Goal: Task Accomplishment & Management: Complete application form

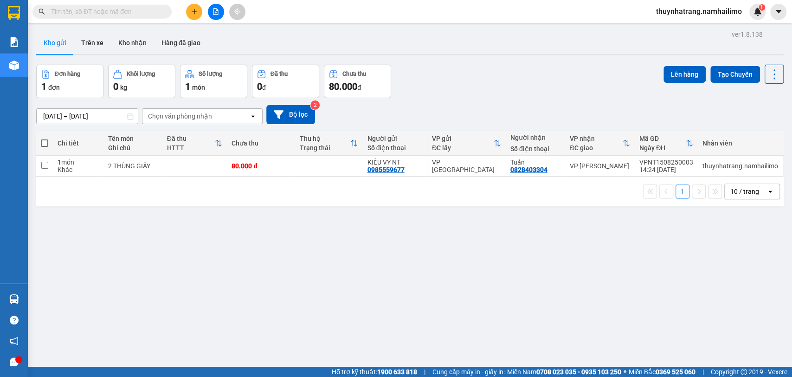
click at [134, 6] on span at bounding box center [101, 12] width 139 height 14
click at [136, 15] on input "text" at bounding box center [106, 11] width 110 height 10
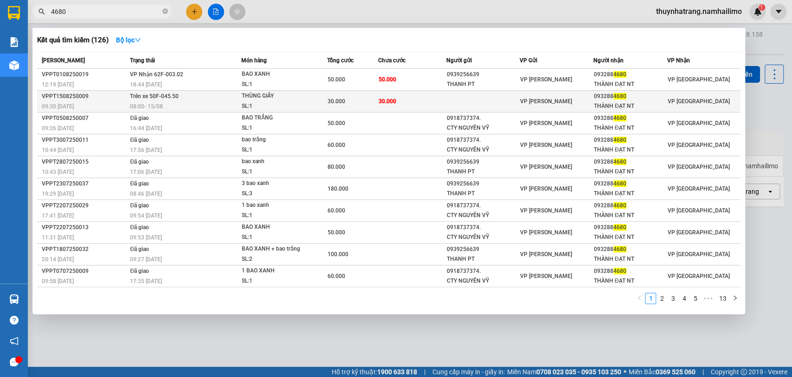
type input "4680"
click at [204, 102] on div "08:00 [DATE]" at bounding box center [185, 106] width 110 height 10
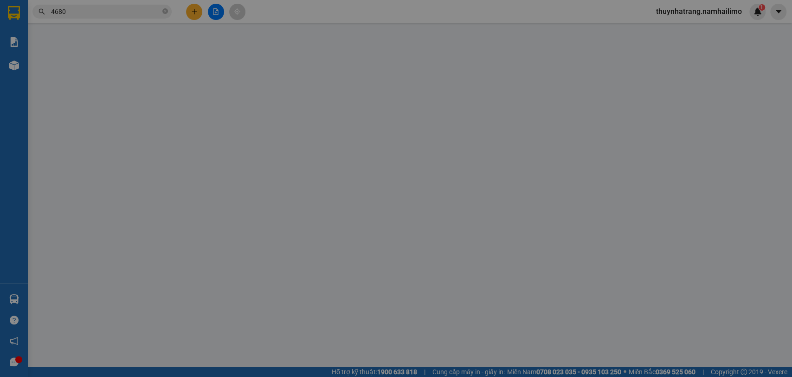
type input "0932884680"
type input "THÀNH ĐẠT NT"
type input "30.000"
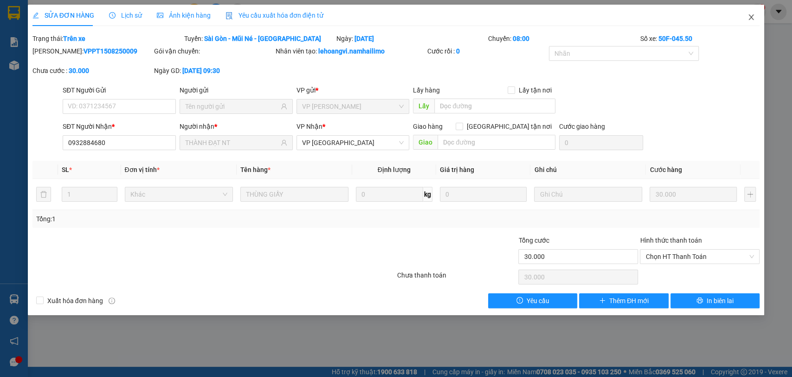
click at [750, 18] on icon "close" at bounding box center [751, 16] width 7 height 7
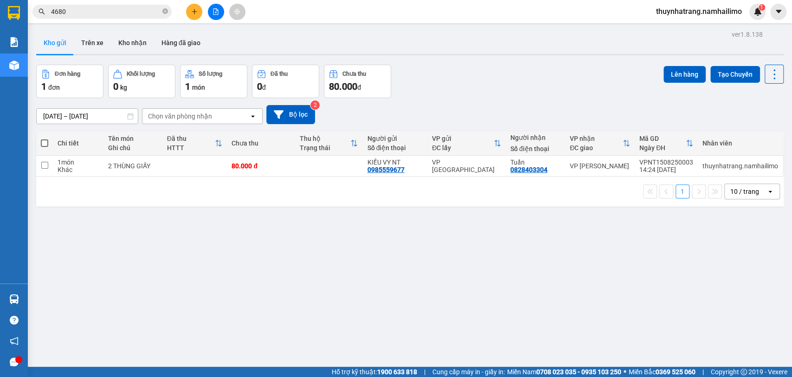
click at [197, 9] on icon "plus" at bounding box center [194, 11] width 6 height 6
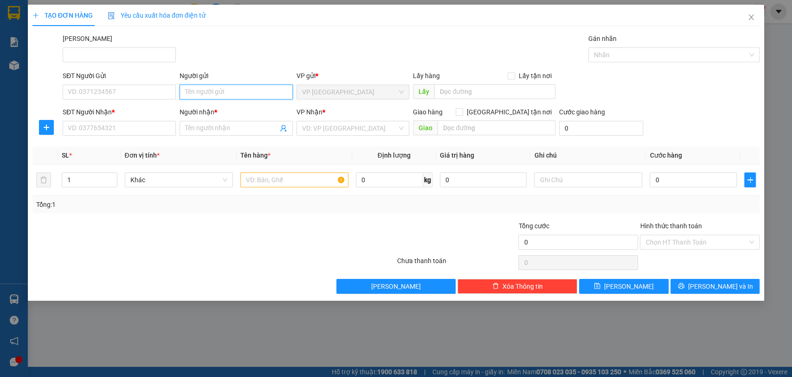
click at [210, 92] on input "Người gửi" at bounding box center [236, 91] width 113 height 15
type input "tuyền pt"
click at [233, 109] on div "CHỊ TUYỀN PT - 0909809183" at bounding box center [236, 110] width 102 height 10
type input "0909809183"
type input "CHỊ TUYỀN PT"
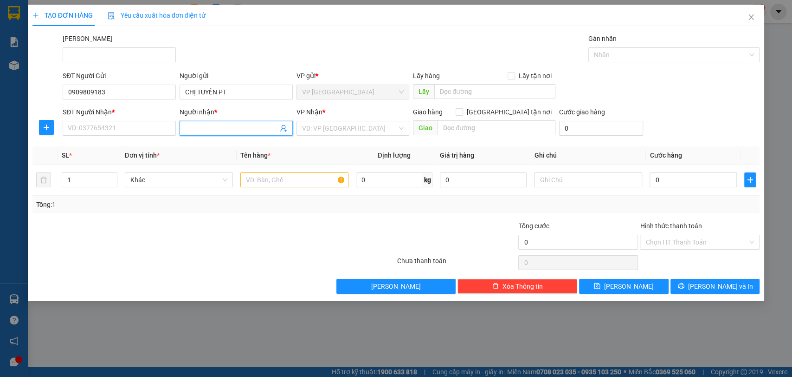
click at [202, 127] on input "Người nhận *" at bounding box center [231, 128] width 93 height 10
type input "chị tuyền"
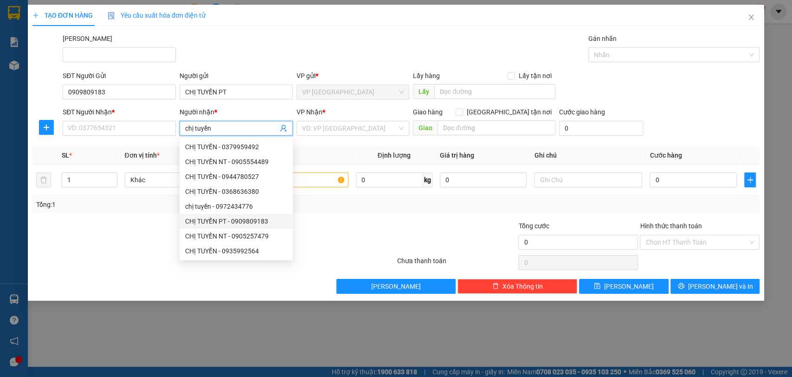
click at [231, 223] on div "CHỊ TUYỀN PT - 0909809183" at bounding box center [236, 221] width 102 height 10
type input "0909809183"
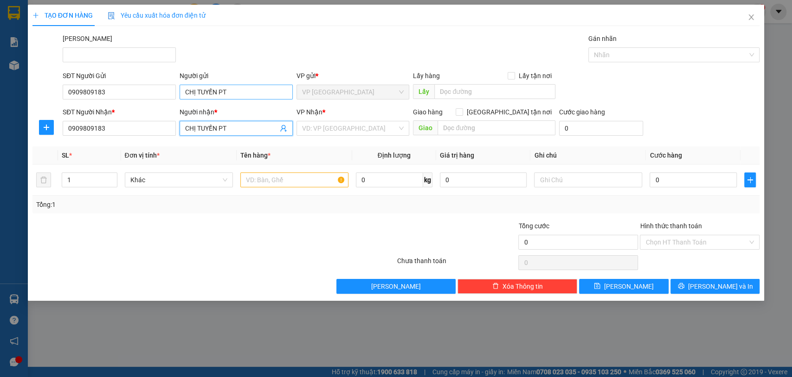
type input "CHỊ TUYỀN PT"
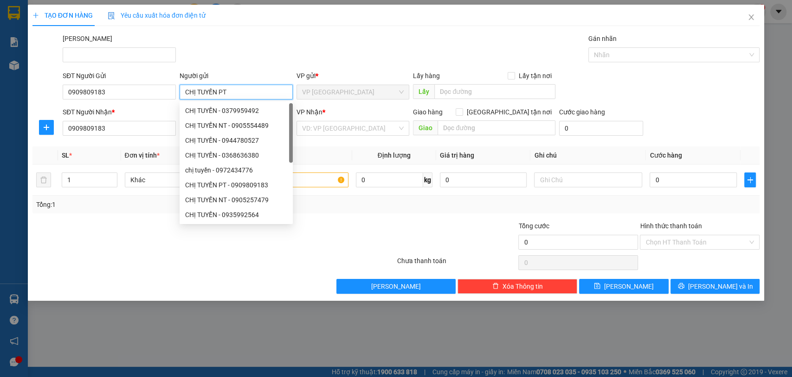
drag, startPoint x: 234, startPoint y: 91, endPoint x: 102, endPoint y: 104, distance: 132.5
click at [102, 104] on form "SĐT Người Gửi 0909809183 Người gửi CHỊ TUYỀN PT VP gửi * VP [GEOGRAPHIC_DATA] L…" at bounding box center [396, 105] width 728 height 69
type input "[PERSON_NAME]"
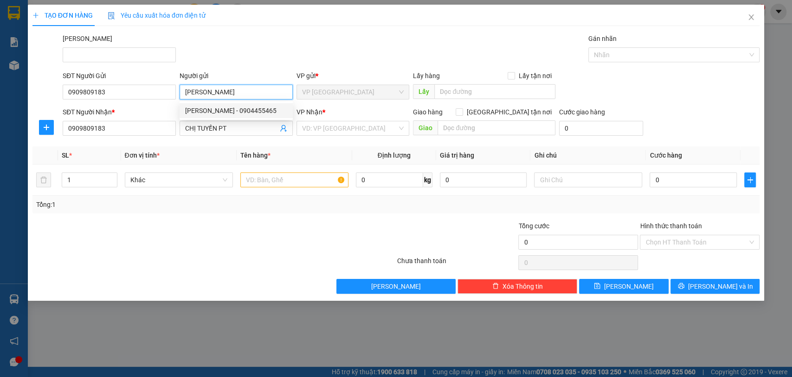
click at [249, 112] on div "[PERSON_NAME] - 0904455465" at bounding box center [236, 110] width 102 height 10
type input "0904455465"
type input "[PERSON_NAME]"
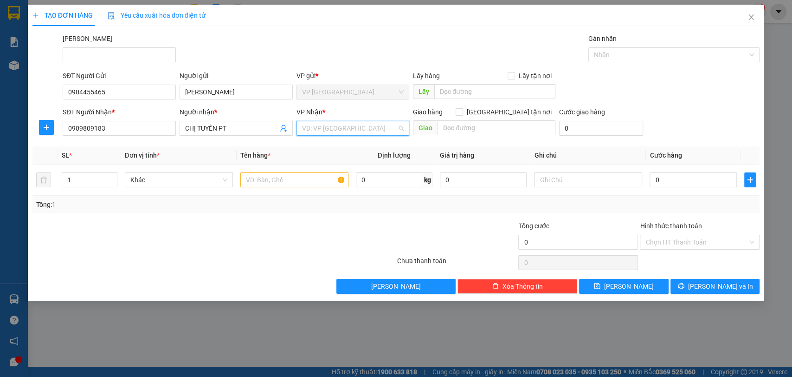
click at [331, 127] on input "search" at bounding box center [350, 128] width 96 height 14
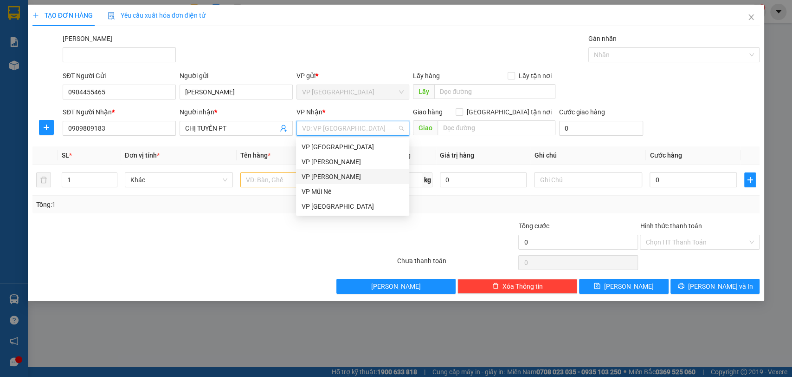
click at [335, 179] on div "VP [PERSON_NAME]" at bounding box center [353, 176] width 102 height 10
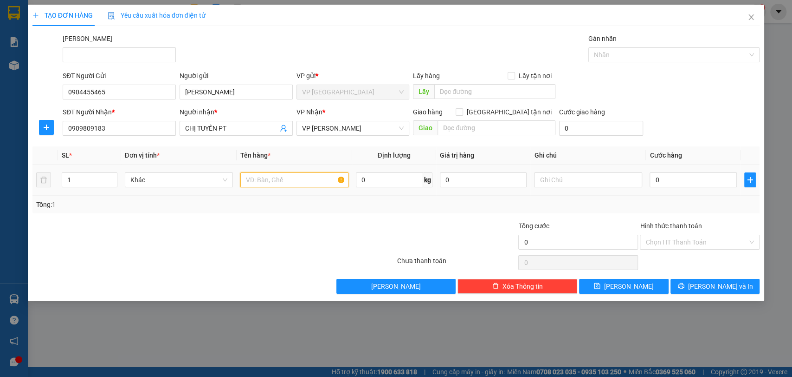
click at [301, 177] on input "text" at bounding box center [294, 179] width 108 height 15
type input "1 thùng giấy"
click at [681, 239] on input "Hình thức thanh toán" at bounding box center [697, 242] width 102 height 14
click at [667, 178] on input "0" at bounding box center [693, 179] width 87 height 15
type input "5"
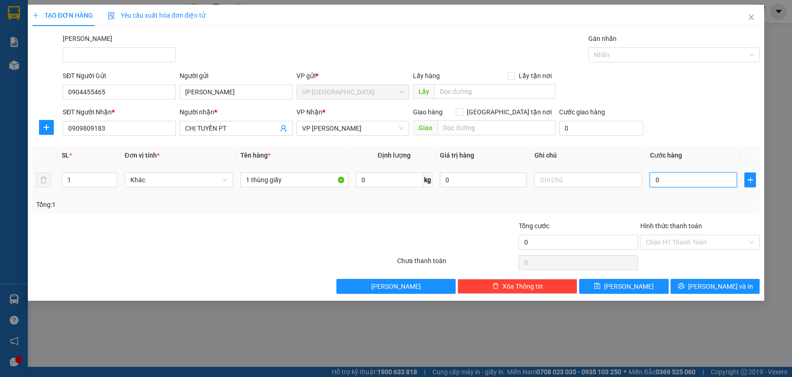
type input "5"
type input "50"
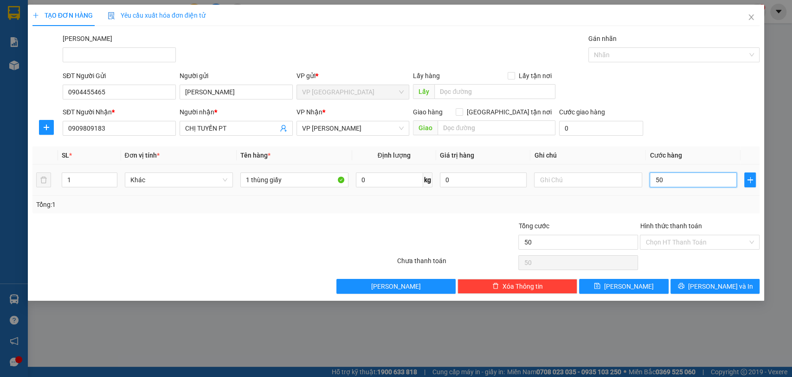
type input "500"
type input "5.000"
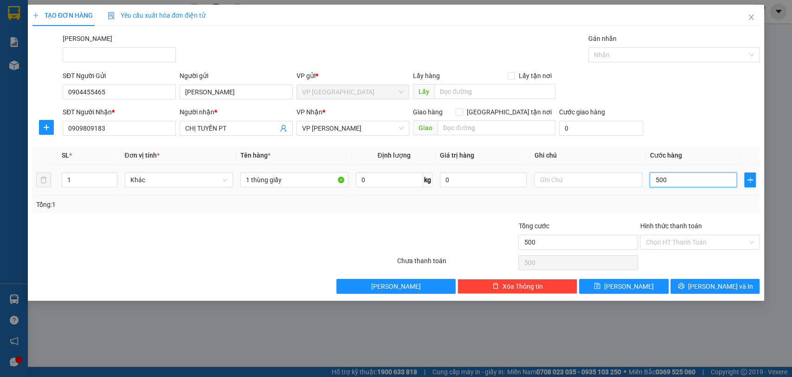
type input "5.000"
type input "50.000"
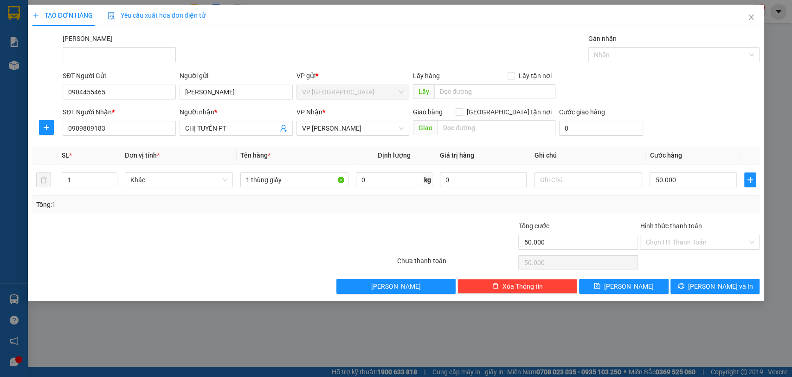
click at [688, 257] on div "Chọn HT Thanh Toán" at bounding box center [700, 262] width 122 height 19
click at [730, 286] on span "[PERSON_NAME] và In" at bounding box center [720, 286] width 65 height 10
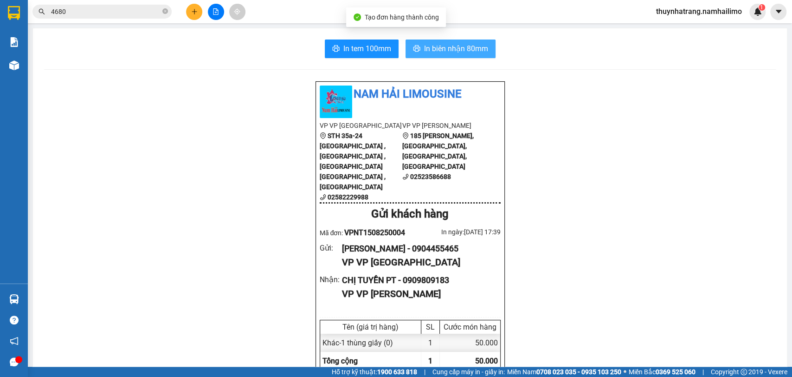
click at [437, 45] on span "In biên nhận 80mm" at bounding box center [456, 49] width 64 height 12
drag, startPoint x: 104, startPoint y: 204, endPoint x: 13, endPoint y: 8, distance: 216.4
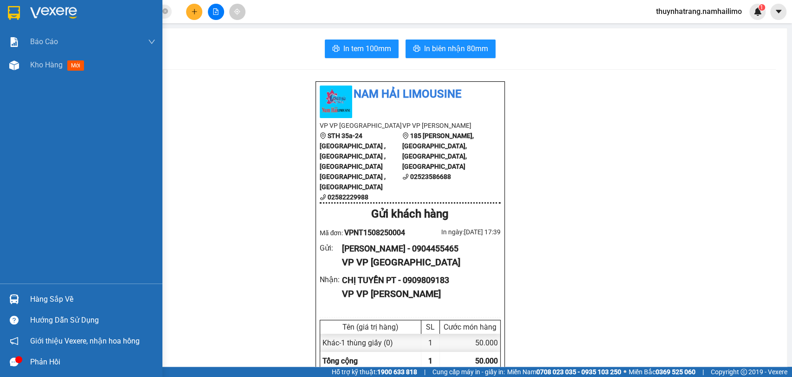
drag, startPoint x: 12, startPoint y: 2, endPoint x: 9, endPoint y: 10, distance: 8.4
click at [9, 8] on div at bounding box center [81, 15] width 162 height 30
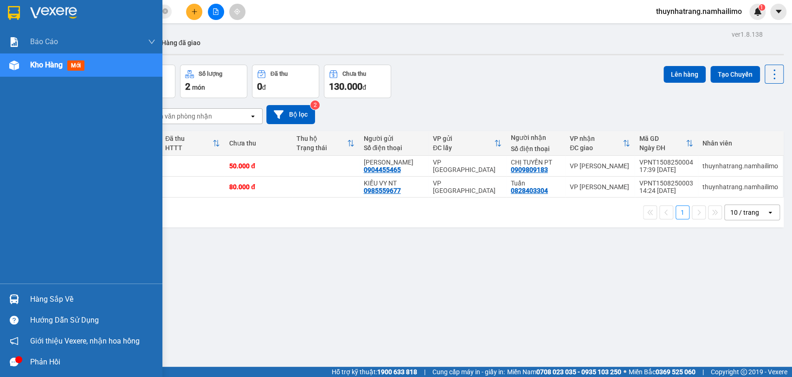
drag, startPoint x: 16, startPoint y: 13, endPoint x: 15, endPoint y: 3, distance: 10.3
click at [16, 13] on img at bounding box center [14, 13] width 12 height 14
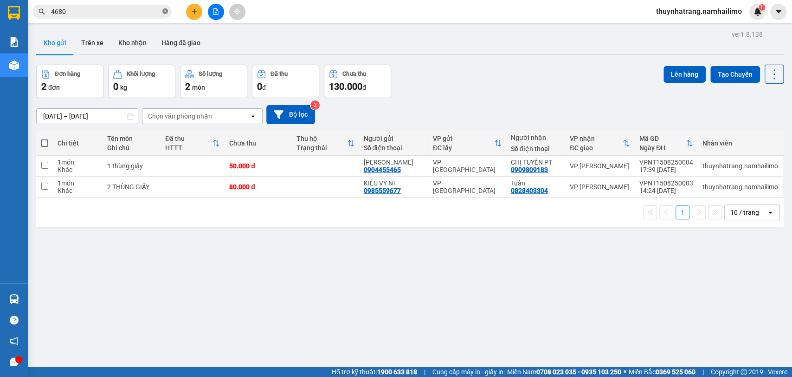
click at [165, 9] on icon "close-circle" at bounding box center [165, 11] width 6 height 6
click at [195, 8] on icon "plus" at bounding box center [194, 11] width 6 height 6
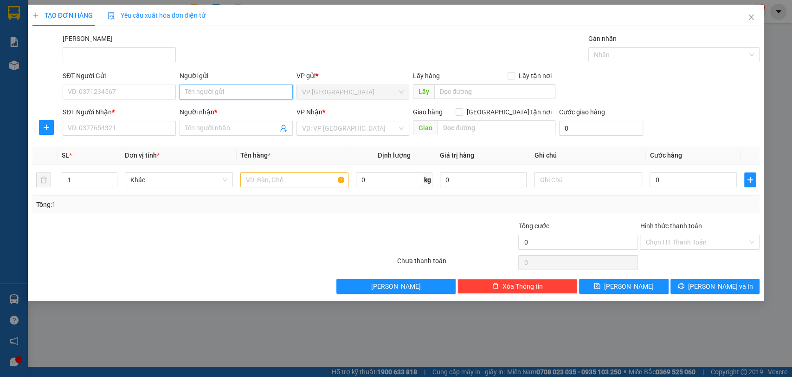
click at [221, 91] on input "Người gửi" at bounding box center [236, 91] width 113 height 15
click at [214, 91] on input "Người gửi" at bounding box center [236, 91] width 113 height 15
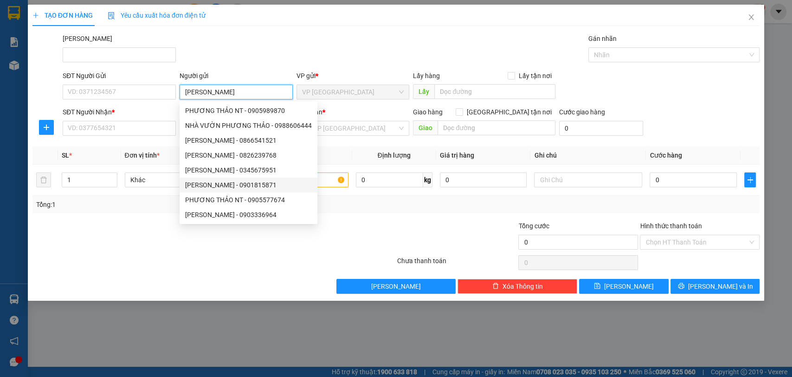
type input "[PERSON_NAME]"
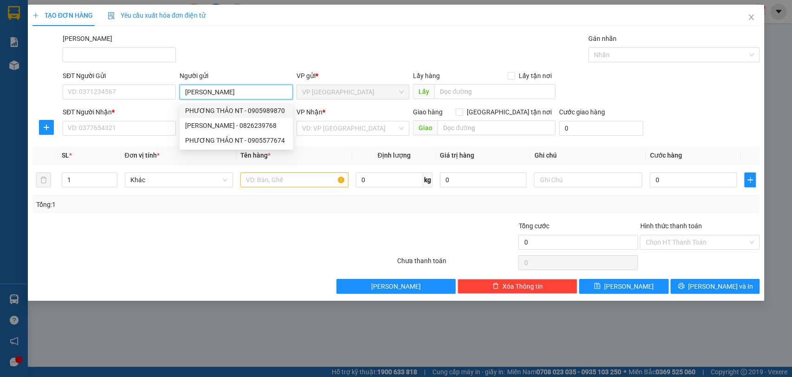
click at [268, 110] on div "PHƯƠNG THẢO NT - 0905989870" at bounding box center [236, 110] width 102 height 10
type input "0905989870"
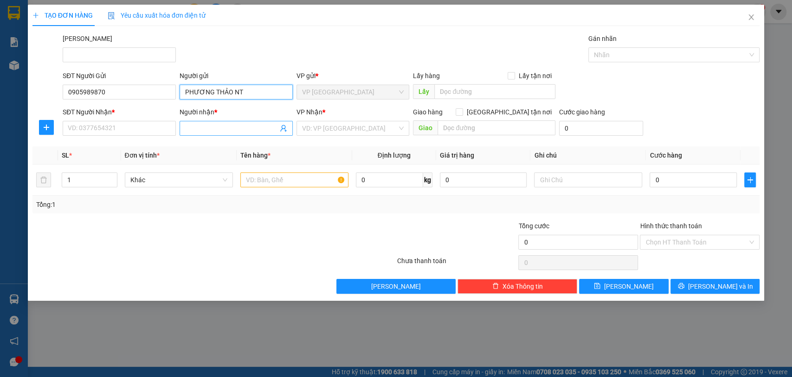
type input "PHƯƠNG THẢO NT"
click at [201, 125] on input "Người nhận *" at bounding box center [231, 128] width 93 height 10
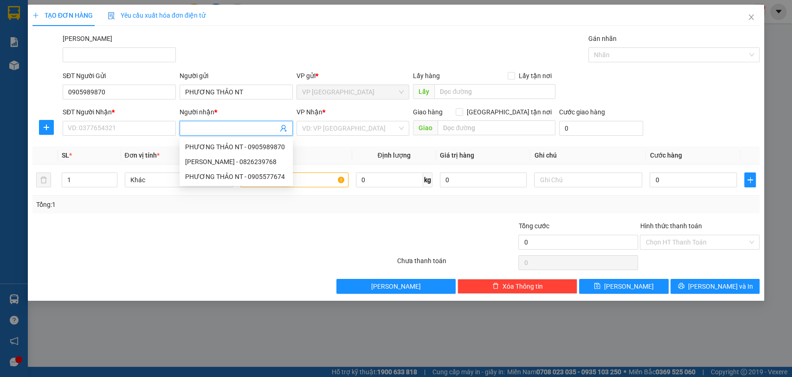
type input "D"
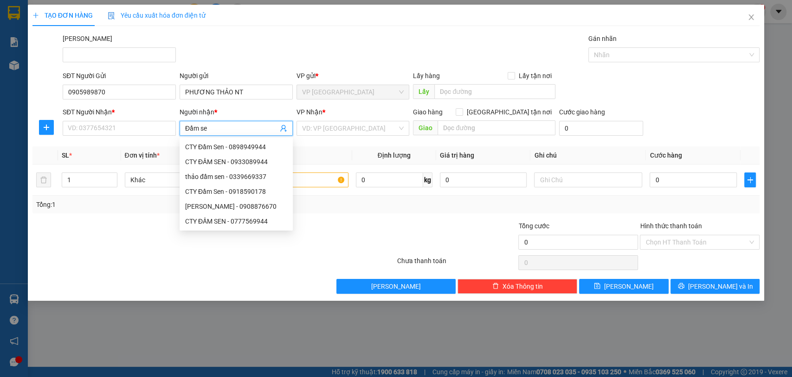
type input "Đầm sen"
click at [249, 147] on div "CTY Đầm Sen - 0898949944" at bounding box center [236, 147] width 102 height 10
type input "0898949944"
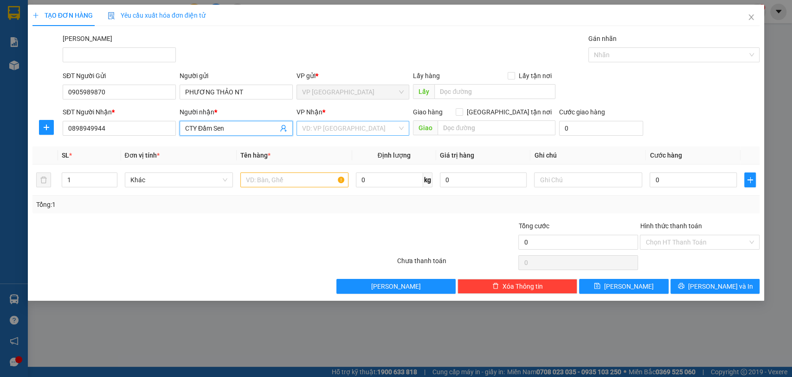
type input "CTY Đầm Sen"
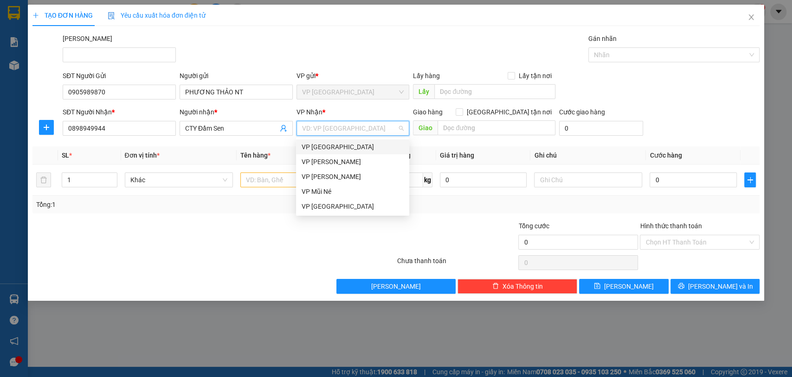
click at [343, 124] on input "search" at bounding box center [350, 128] width 96 height 14
click at [346, 178] on div "VP [PERSON_NAME]" at bounding box center [353, 176] width 102 height 10
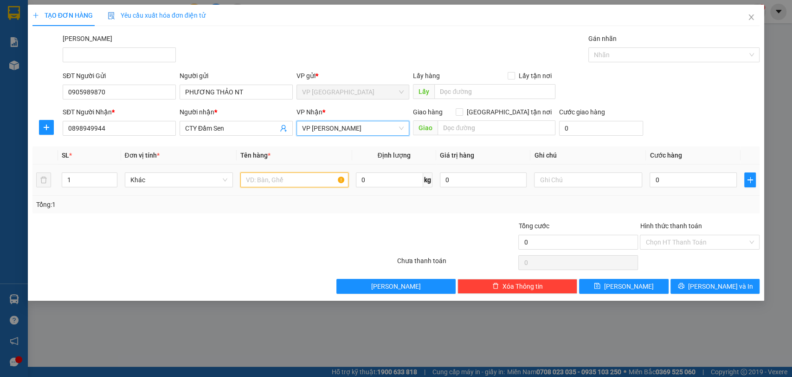
click at [275, 181] on input "text" at bounding box center [294, 179] width 108 height 15
type input "1 BAO XANH"
click at [673, 182] on input "0" at bounding box center [693, 179] width 87 height 15
type input "7"
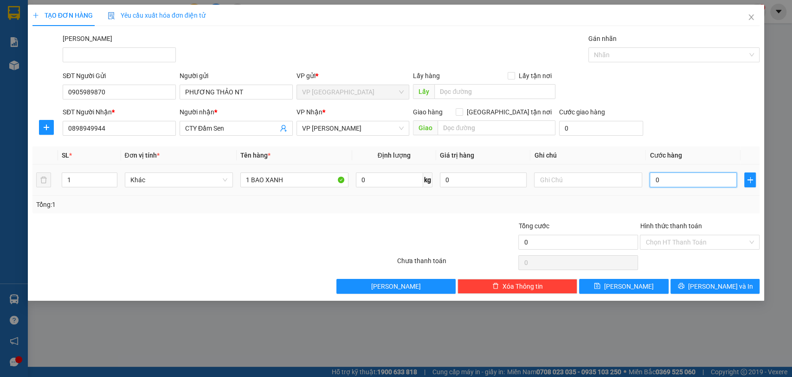
type input "7"
type input "70"
type input "700"
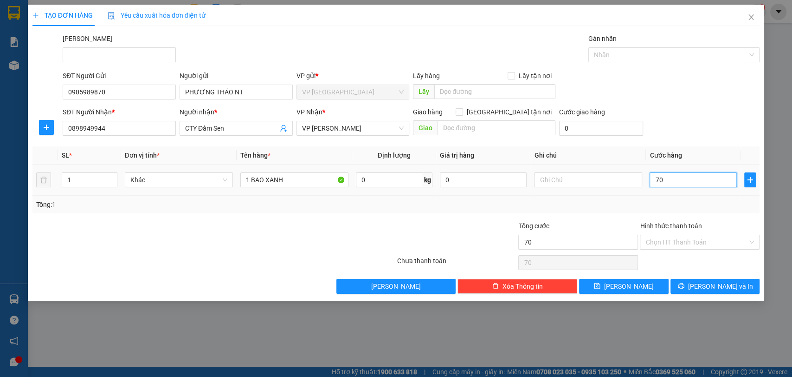
type input "700"
type input "7.000"
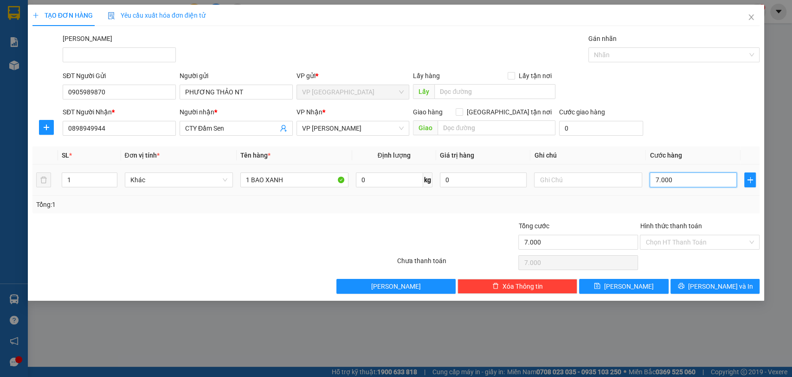
type input "70.000"
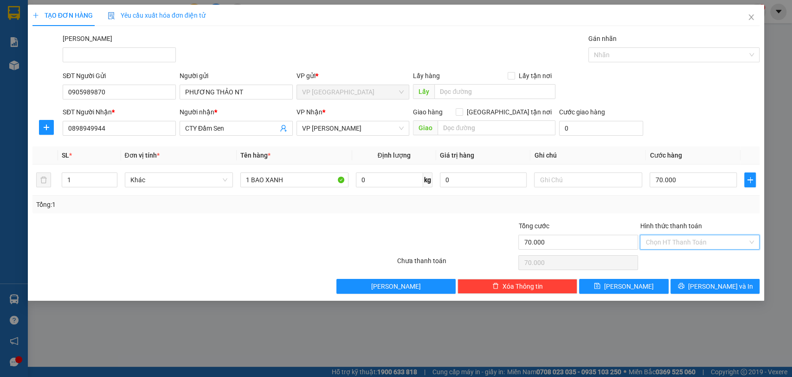
click at [680, 243] on input "Hình thức thanh toán" at bounding box center [697, 242] width 102 height 14
click at [665, 262] on div "Tại văn phòng" at bounding box center [700, 260] width 109 height 10
type input "0"
click at [708, 291] on button "[PERSON_NAME] và In" at bounding box center [715, 286] width 89 height 15
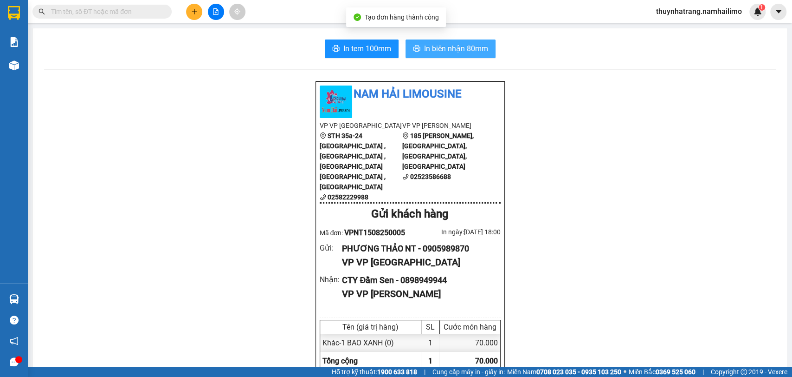
click at [448, 53] on span "In biên nhận 80mm" at bounding box center [456, 49] width 64 height 12
